Goal: Check status: Check status

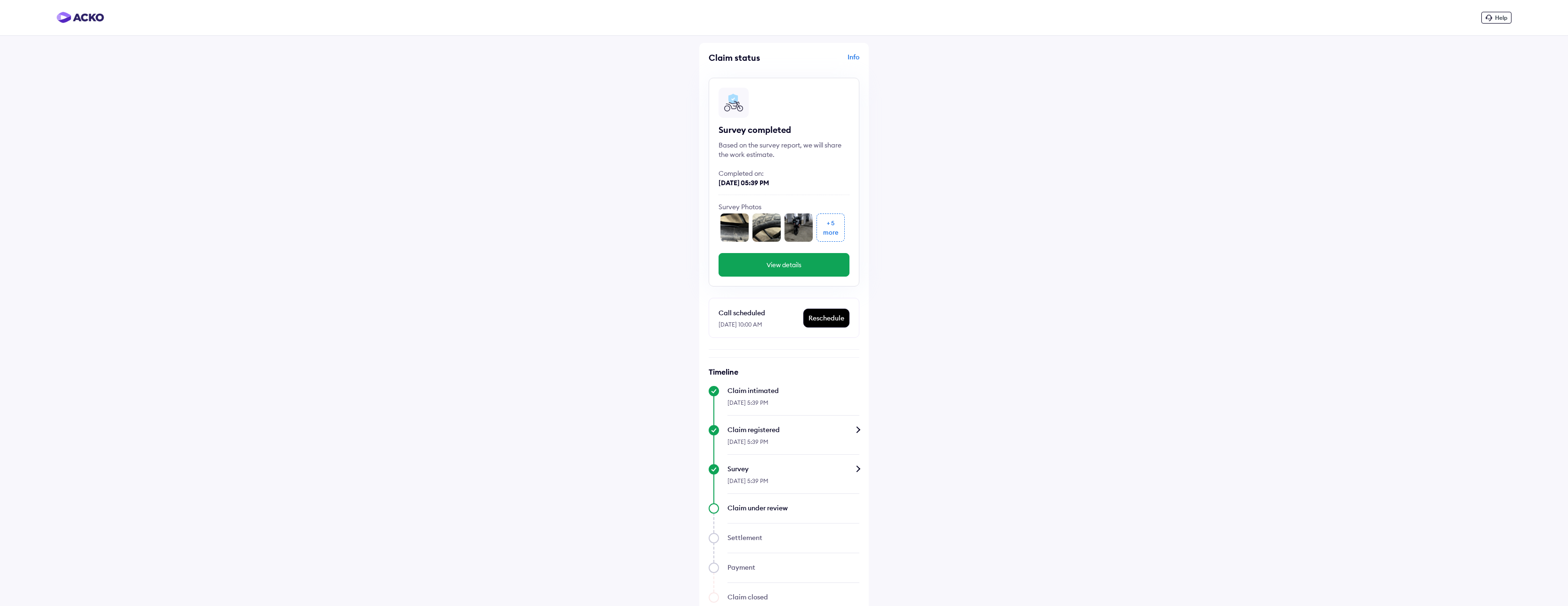
scroll to position [26, 0]
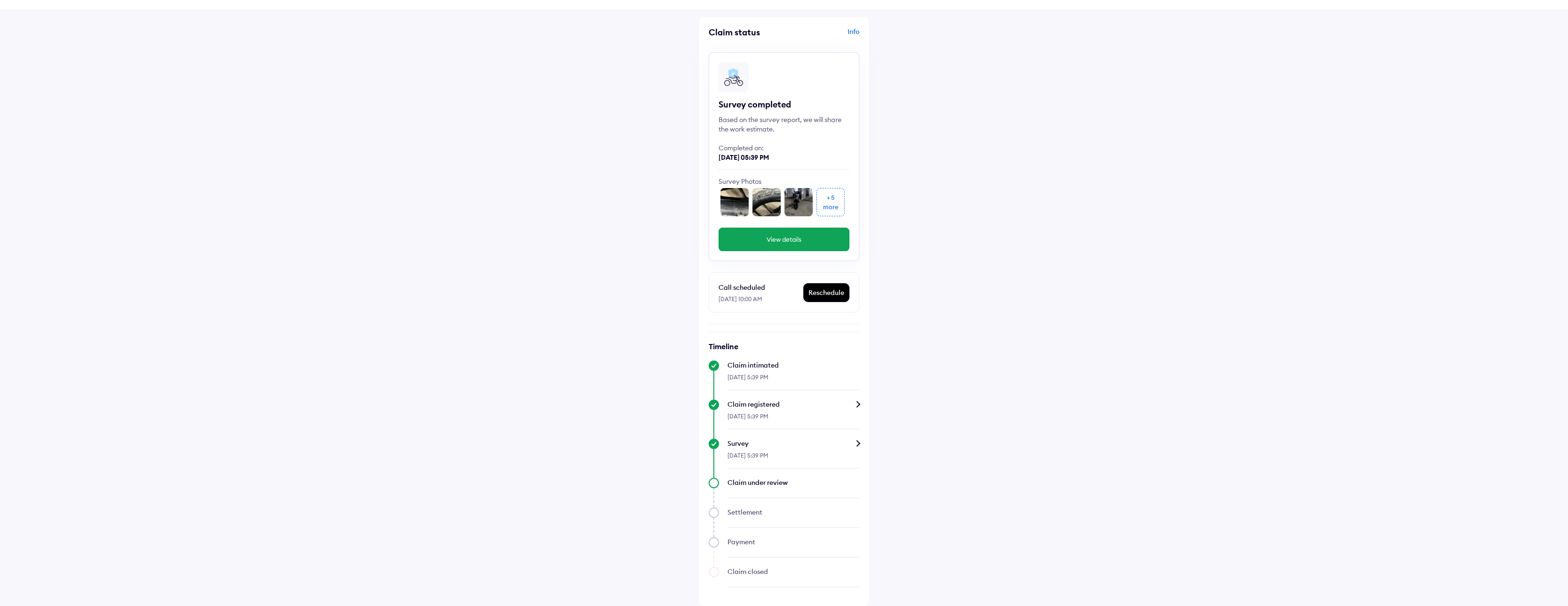
click at [776, 455] on div "[DATE] 5:39 PM" at bounding box center [793, 458] width 131 height 20
click at [858, 443] on div "Survey" at bounding box center [793, 443] width 131 height 10
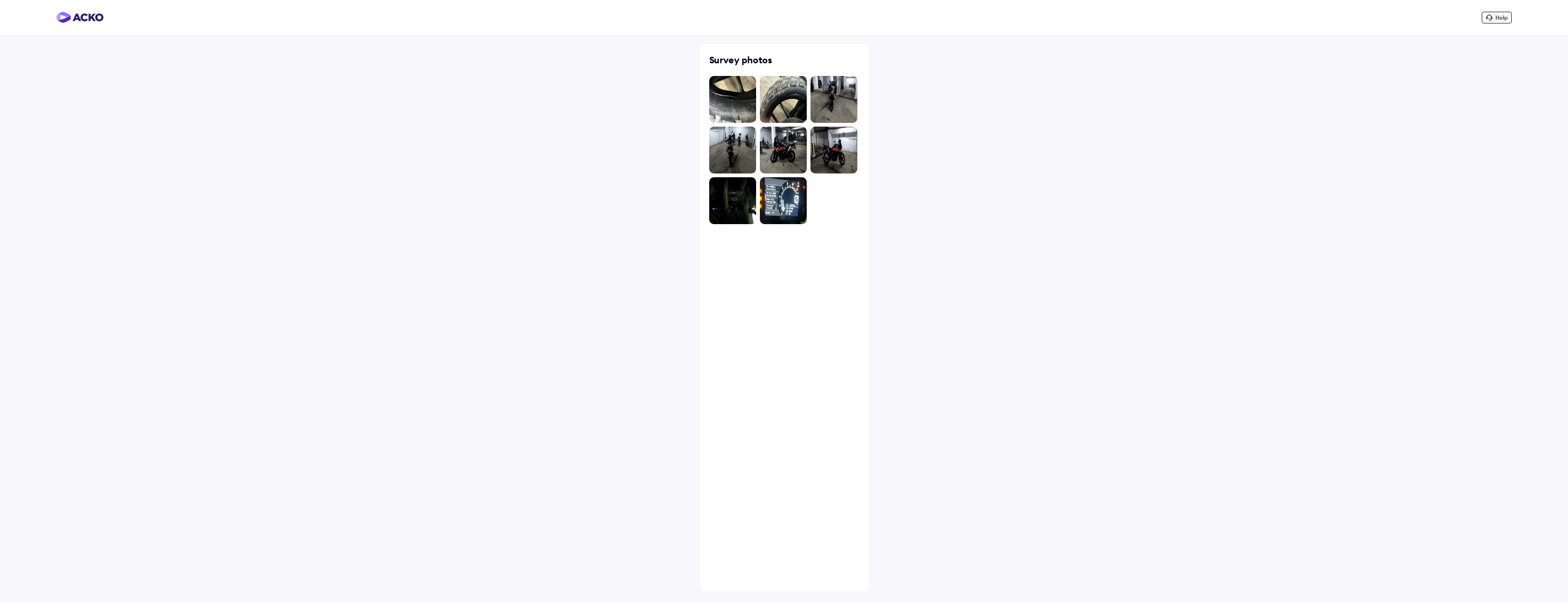
click at [738, 93] on img at bounding box center [732, 99] width 47 height 47
click at [522, 78] on div "Help Survey photos" at bounding box center [784, 302] width 1568 height 603
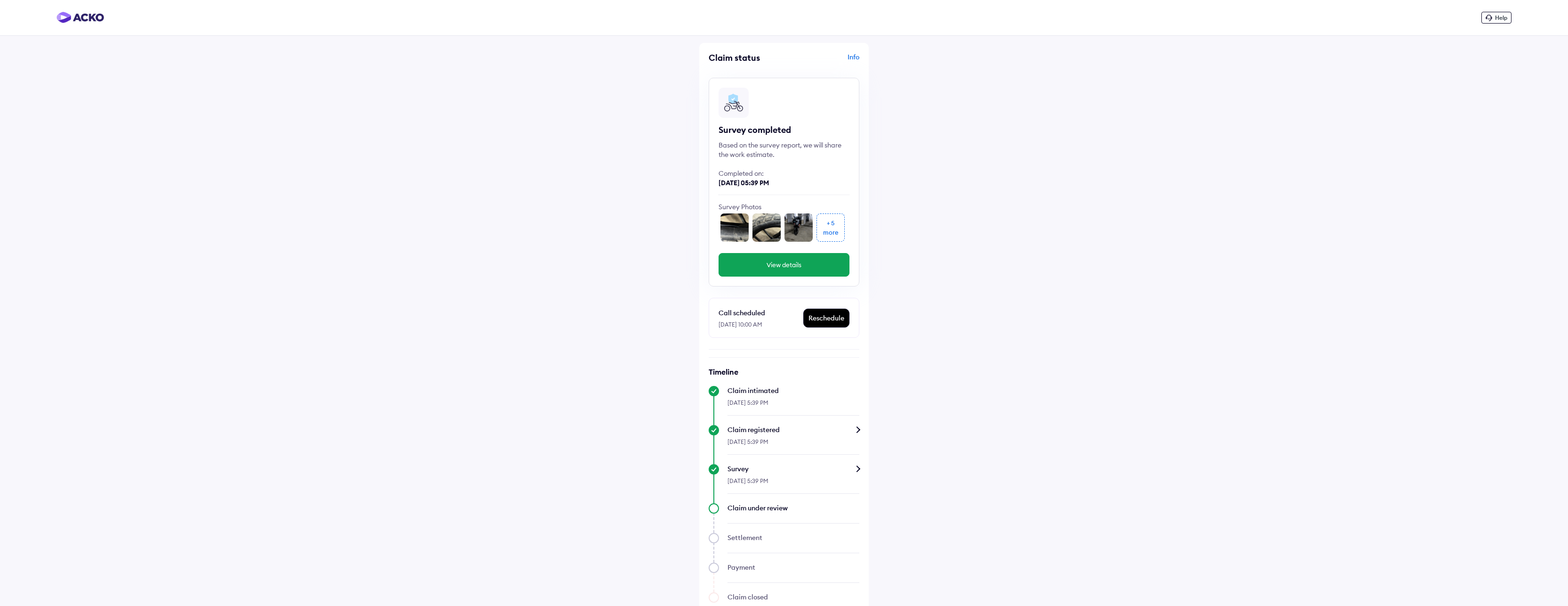
click at [828, 219] on div "+ 5" at bounding box center [831, 222] width 7 height 10
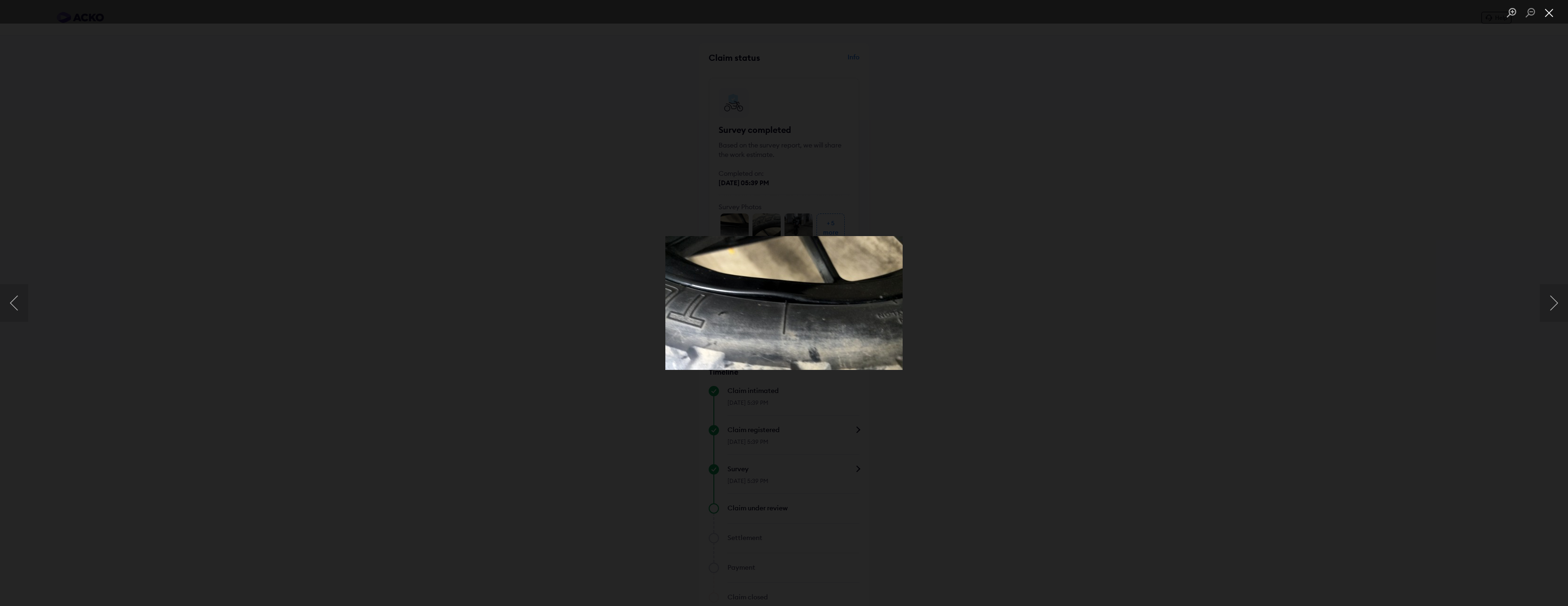
click at [1552, 9] on button "Close lightbox" at bounding box center [1548, 12] width 19 height 17
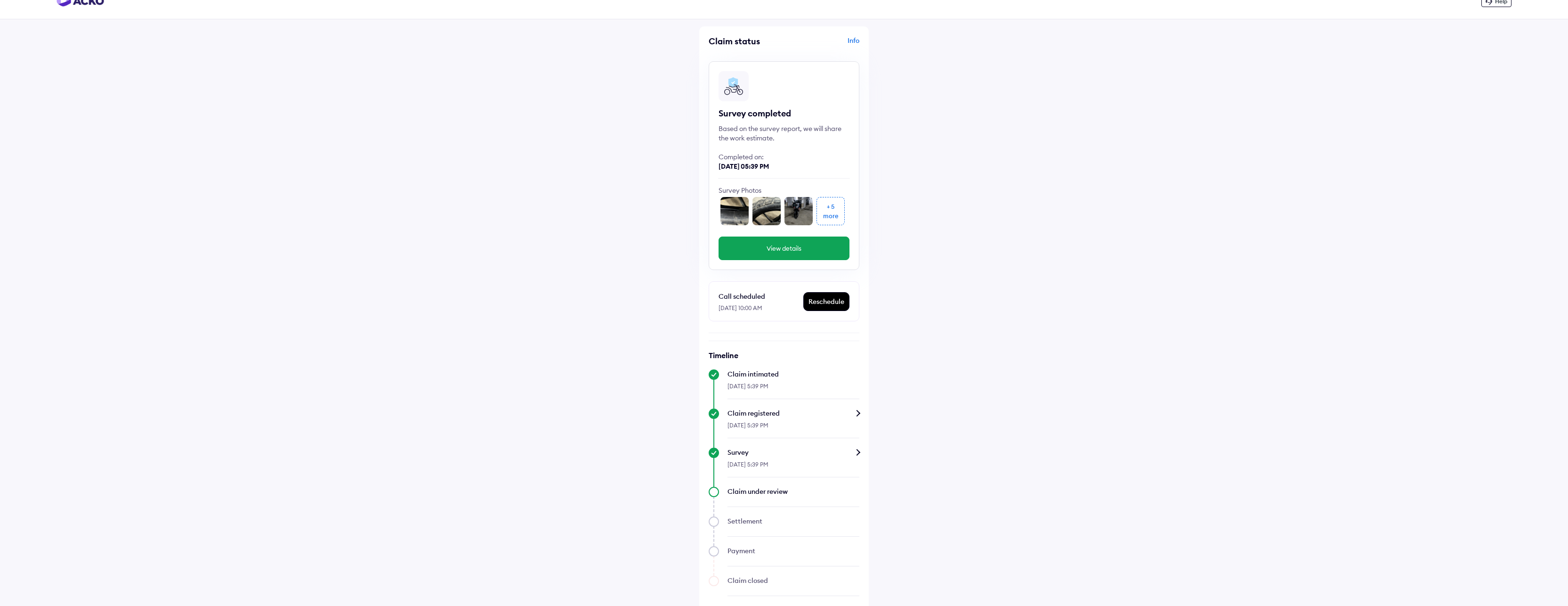
scroll to position [26, 0]
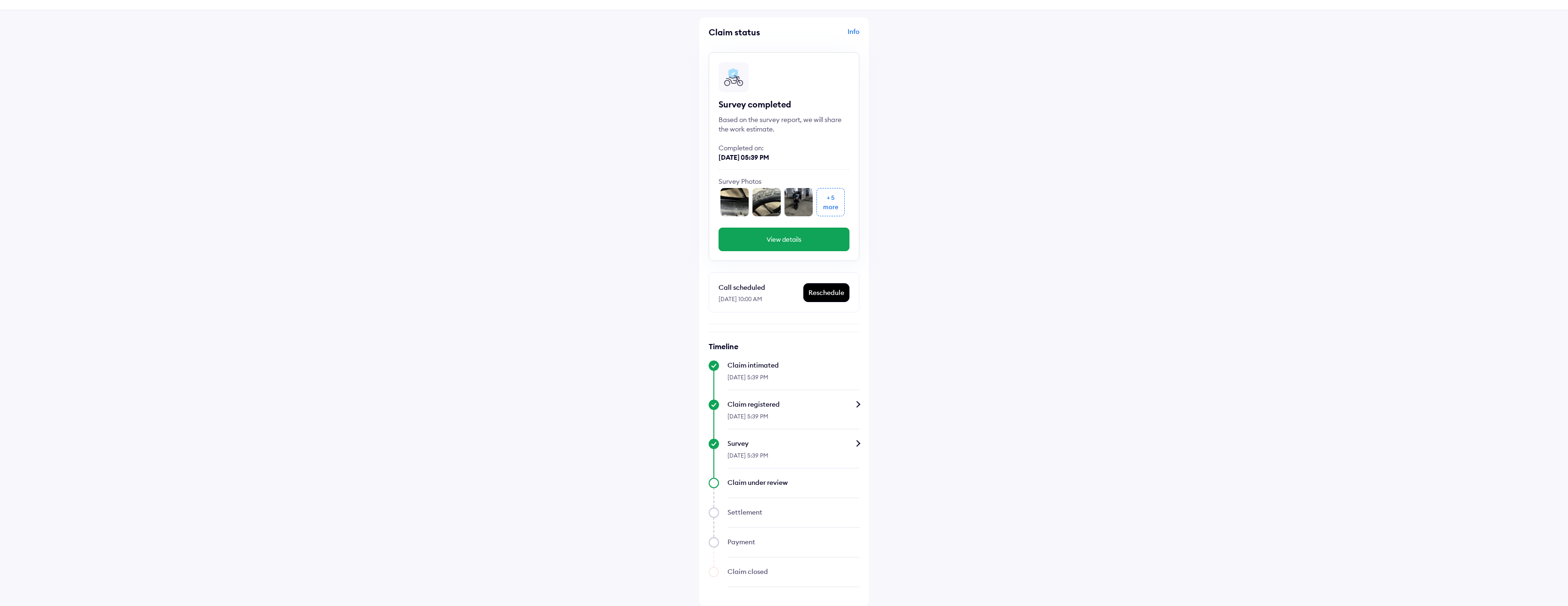
click at [762, 482] on div "Claim under review" at bounding box center [793, 482] width 131 height 10
click at [849, 30] on div "Info" at bounding box center [823, 36] width 73 height 18
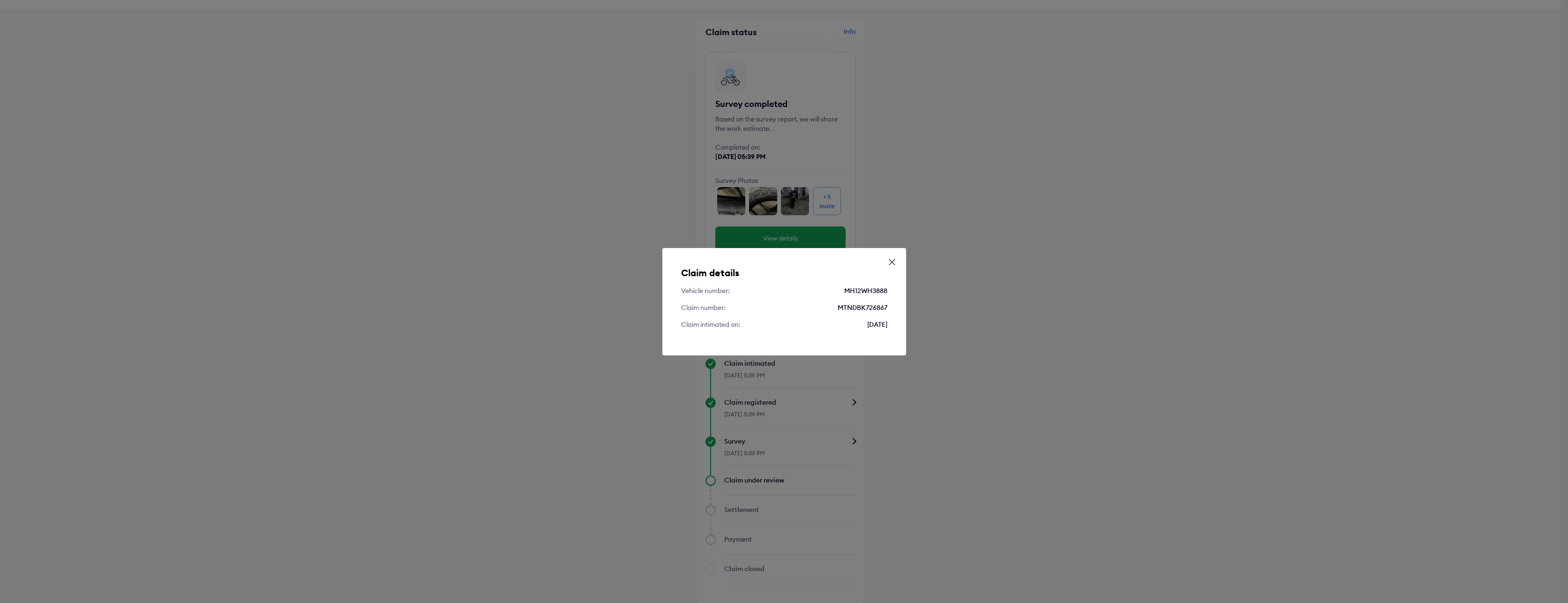
click at [891, 263] on icon at bounding box center [891, 262] width 10 height 10
